Goal: Transaction & Acquisition: Purchase product/service

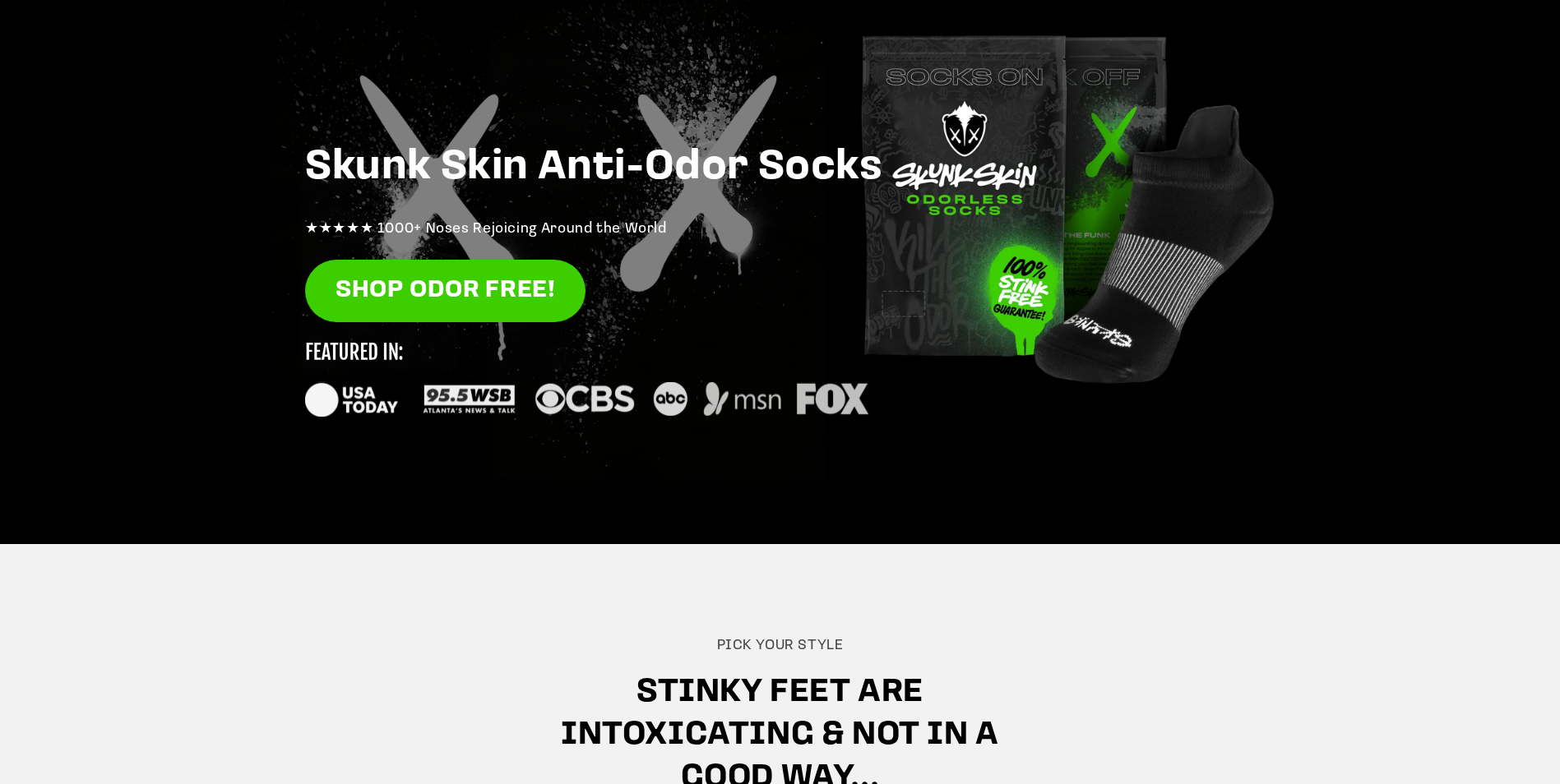
scroll to position [246, 0]
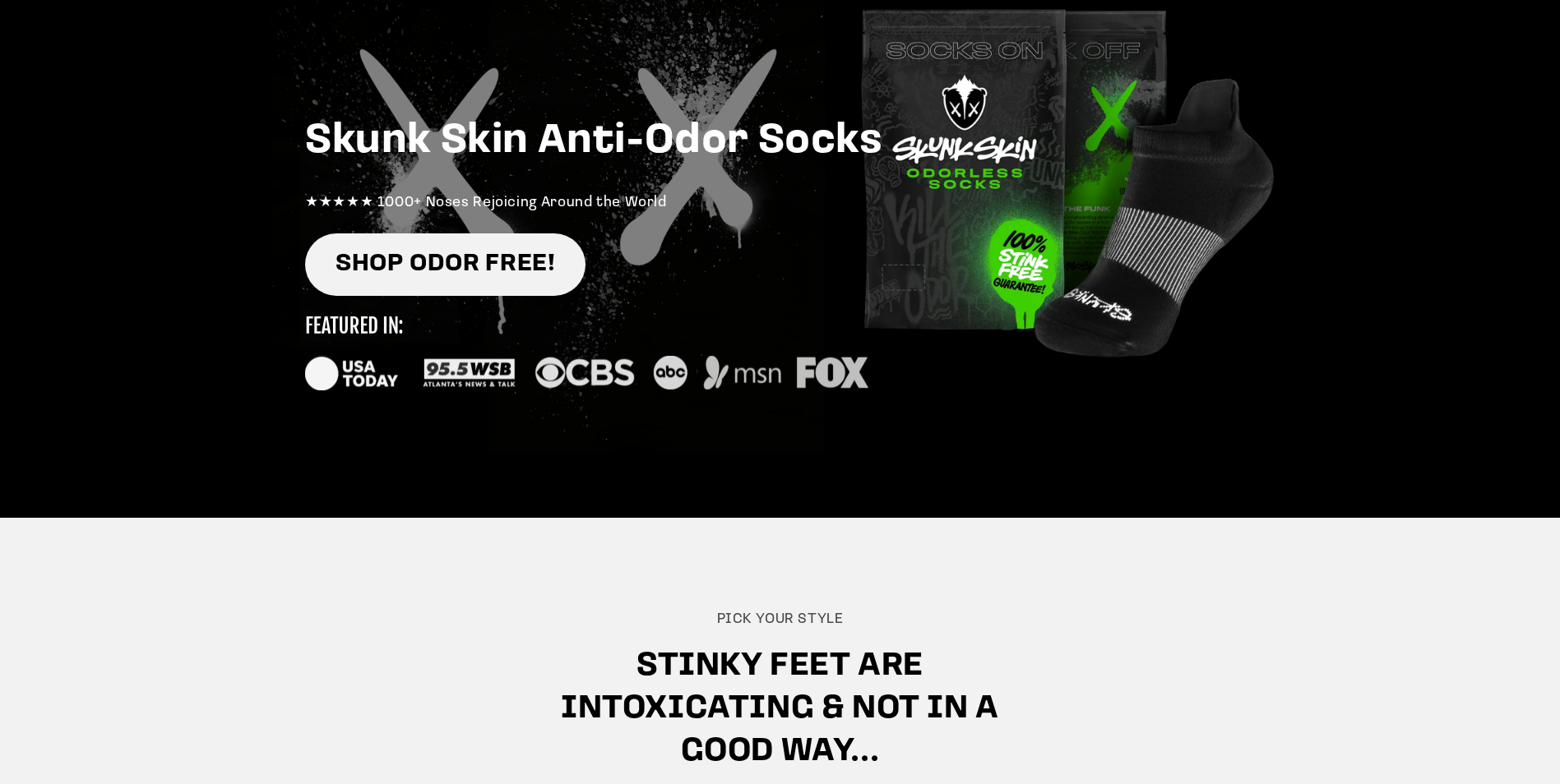
click at [534, 263] on link "SHOP ODOR FREE!" at bounding box center [446, 264] width 281 height 63
